Goal: Transaction & Acquisition: Purchase product/service

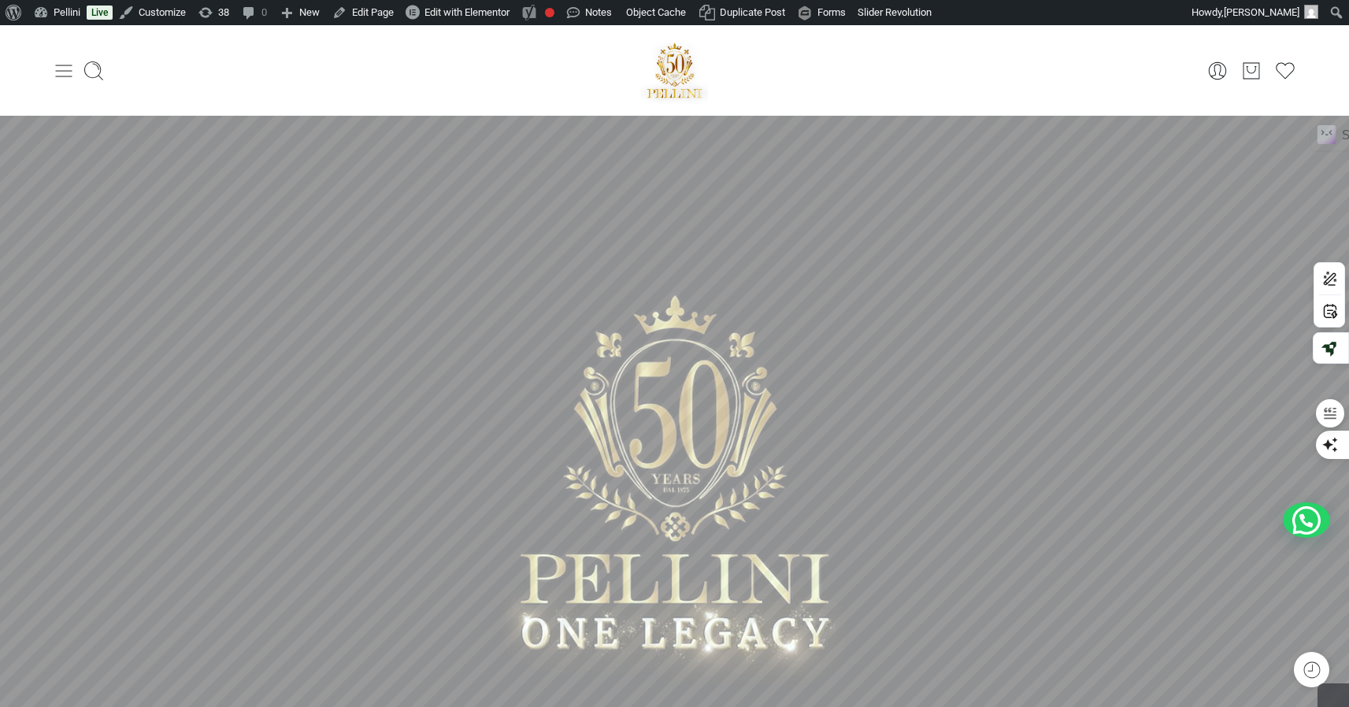
click at [64, 73] on icon at bounding box center [64, 71] width 22 height 22
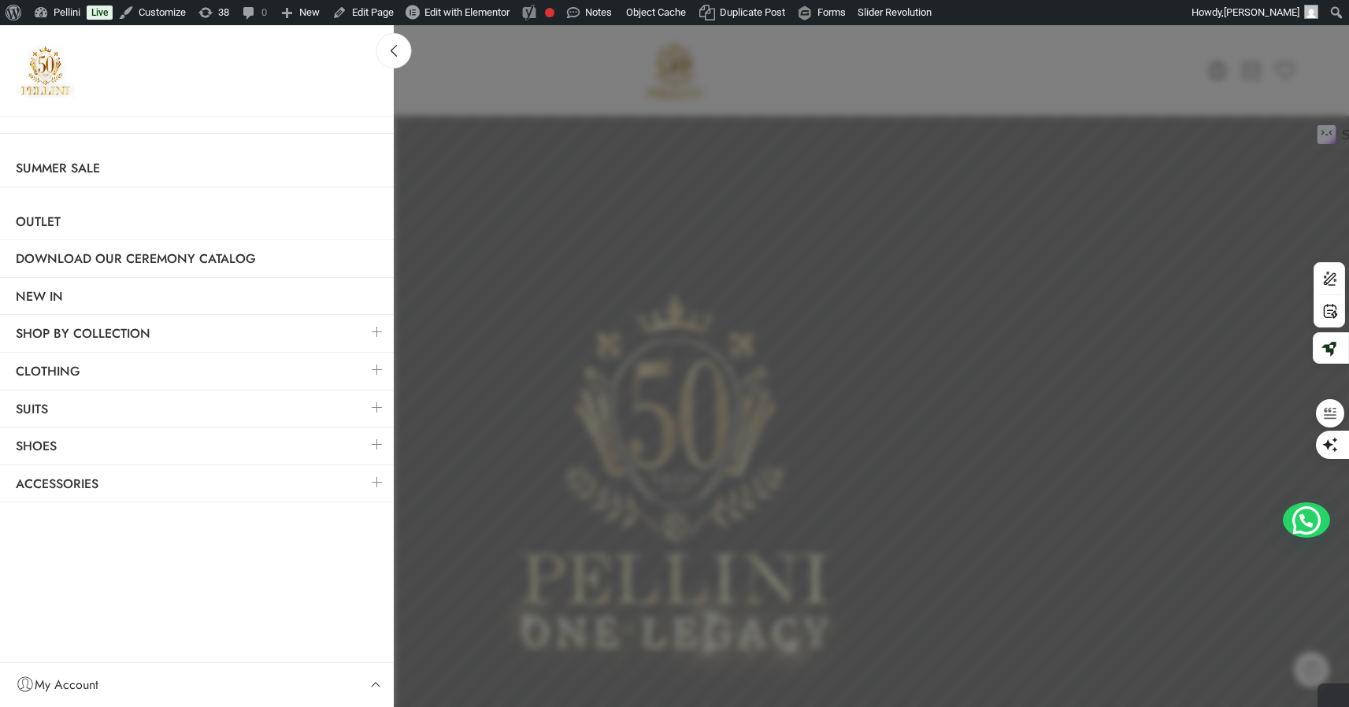
click at [377, 365] on link at bounding box center [377, 370] width 33 height 34
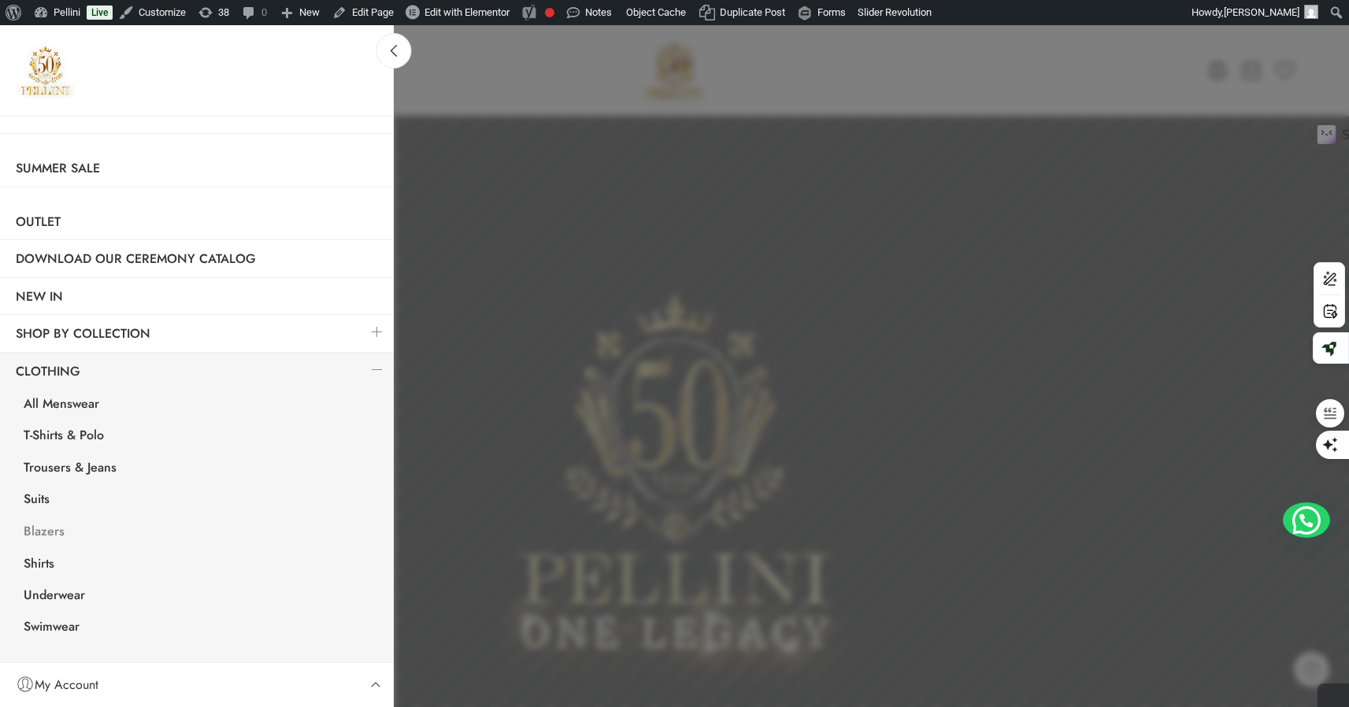
click at [45, 531] on link "Blazers" at bounding box center [201, 533] width 386 height 32
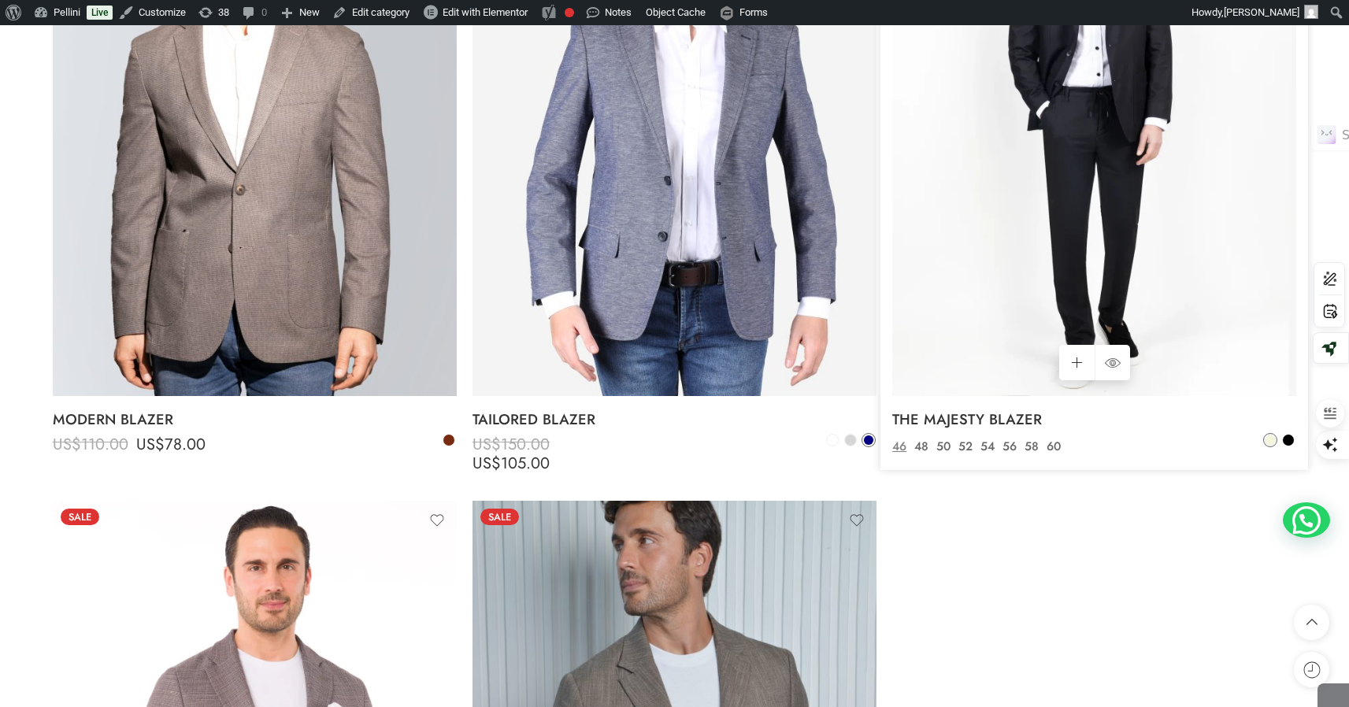
scroll to position [1106, 0]
